Goal: Navigation & Orientation: Find specific page/section

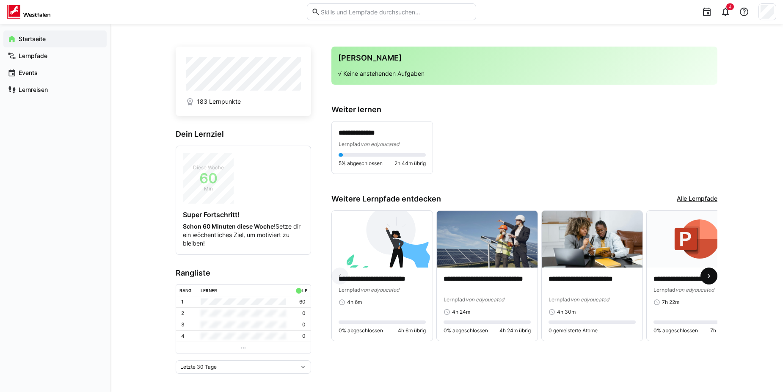
click at [708, 280] on eds-icon at bounding box center [709, 276] width 8 height 8
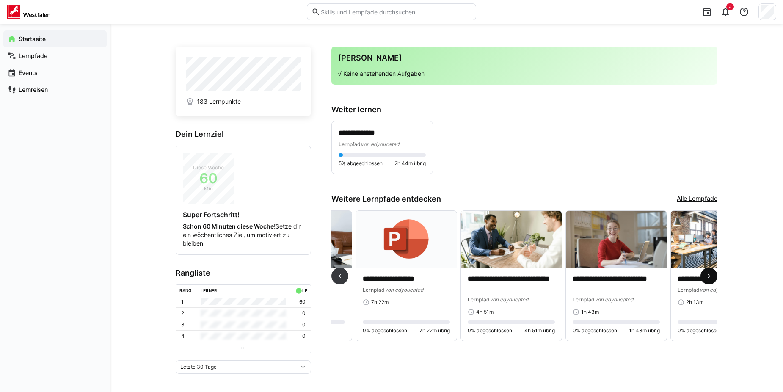
scroll to position [0, 315]
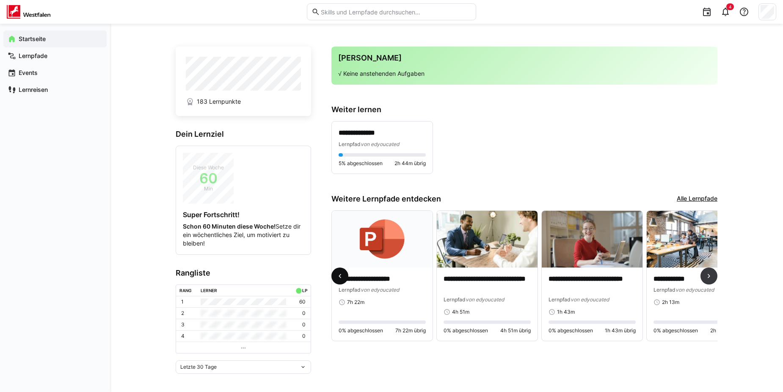
click at [339, 278] on eds-icon at bounding box center [340, 276] width 8 height 8
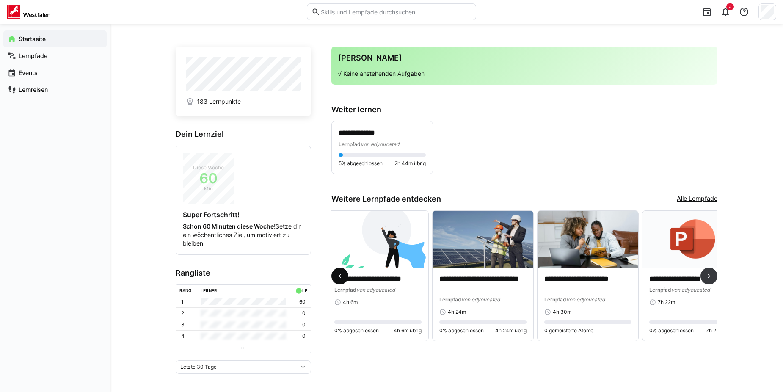
scroll to position [0, 0]
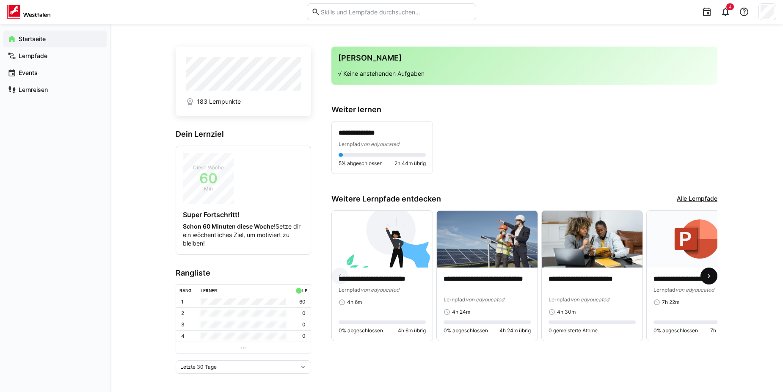
click at [707, 278] on eds-icon at bounding box center [709, 276] width 8 height 8
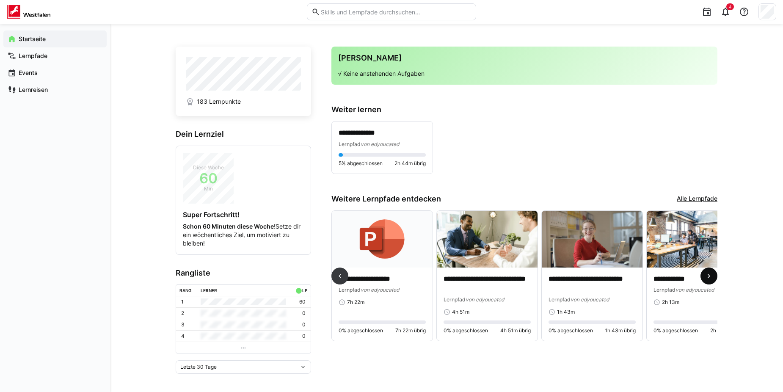
click at [711, 280] on eds-icon at bounding box center [709, 276] width 8 height 8
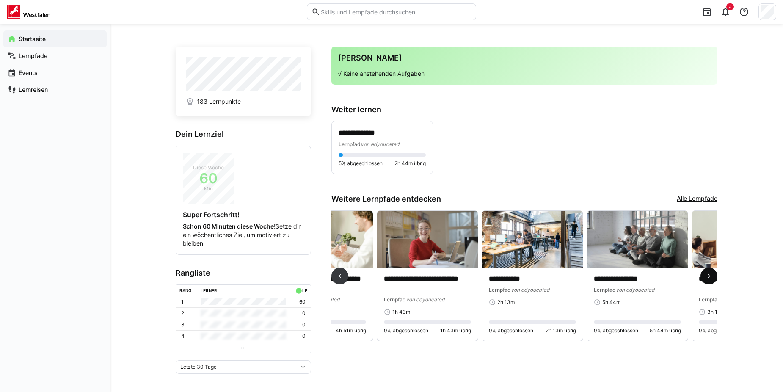
scroll to position [0, 630]
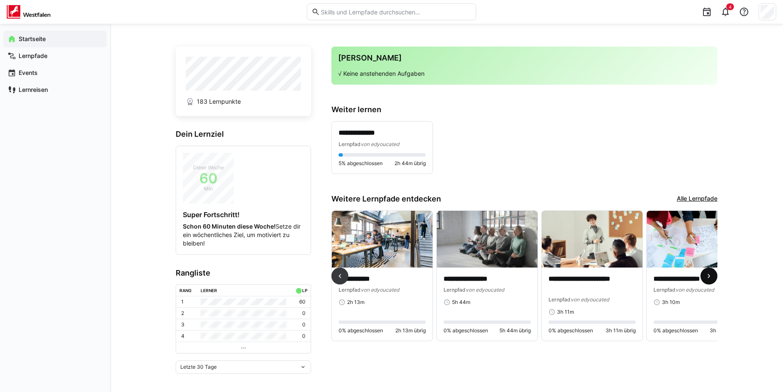
click at [715, 279] on span at bounding box center [708, 275] width 17 height 17
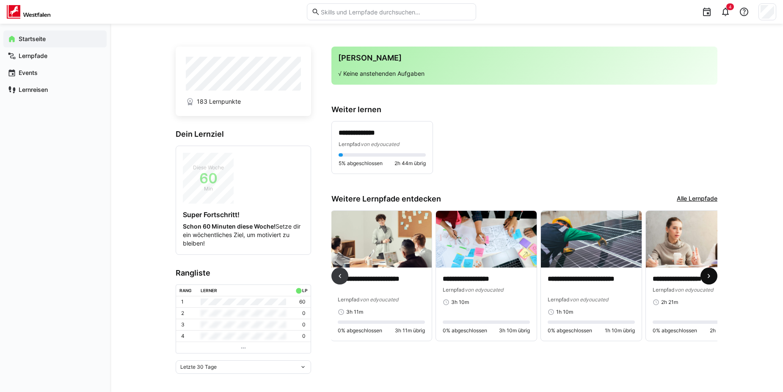
scroll to position [0, 870]
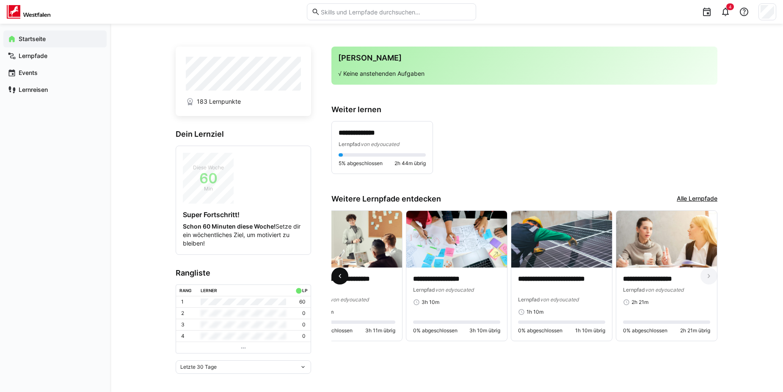
click at [342, 280] on eds-icon at bounding box center [340, 276] width 8 height 8
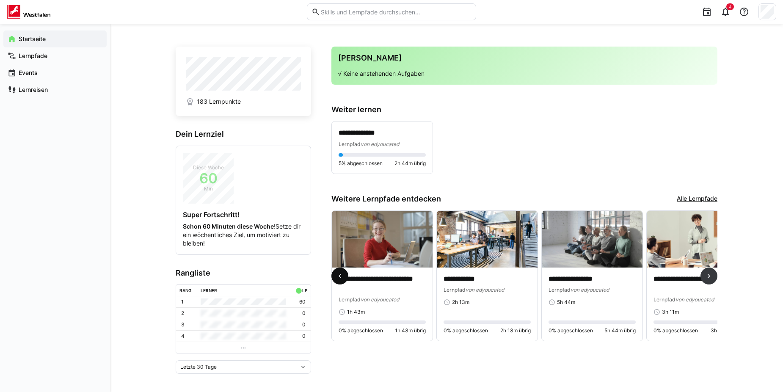
click at [342, 280] on eds-icon at bounding box center [340, 276] width 8 height 8
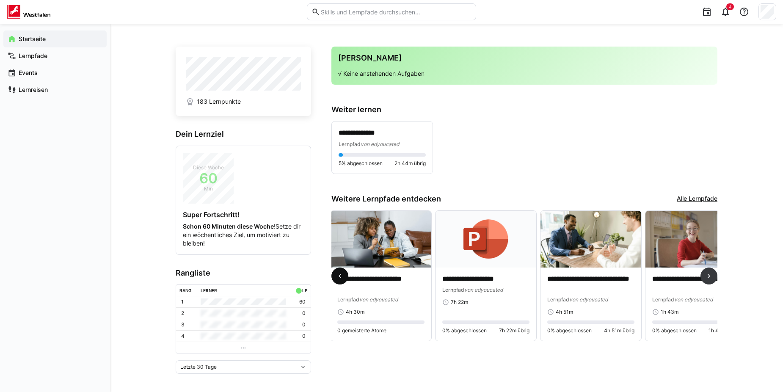
click at [343, 280] on eds-icon at bounding box center [340, 276] width 8 height 8
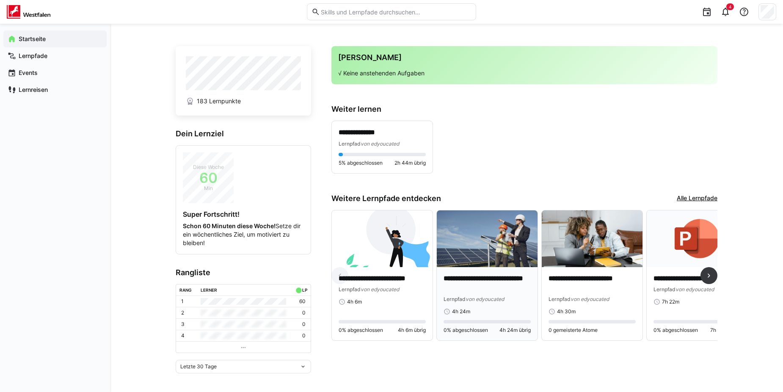
scroll to position [0, 0]
click at [25, 51] on div "Lernpfade" at bounding box center [54, 55] width 103 height 17
